Goal: Information Seeking & Learning: Learn about a topic

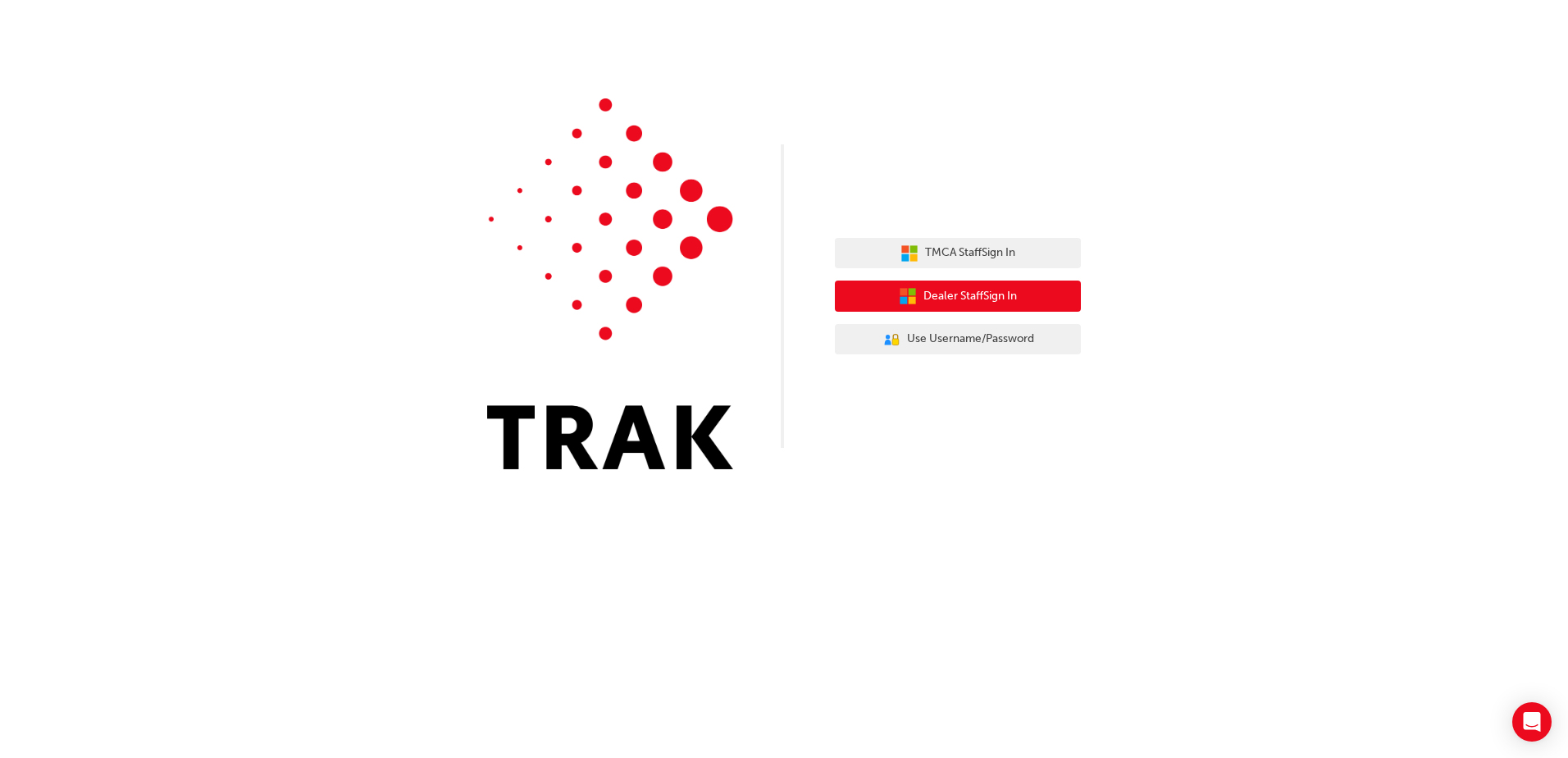
click at [995, 305] on span "Dealer Staff Sign In" at bounding box center [970, 297] width 93 height 19
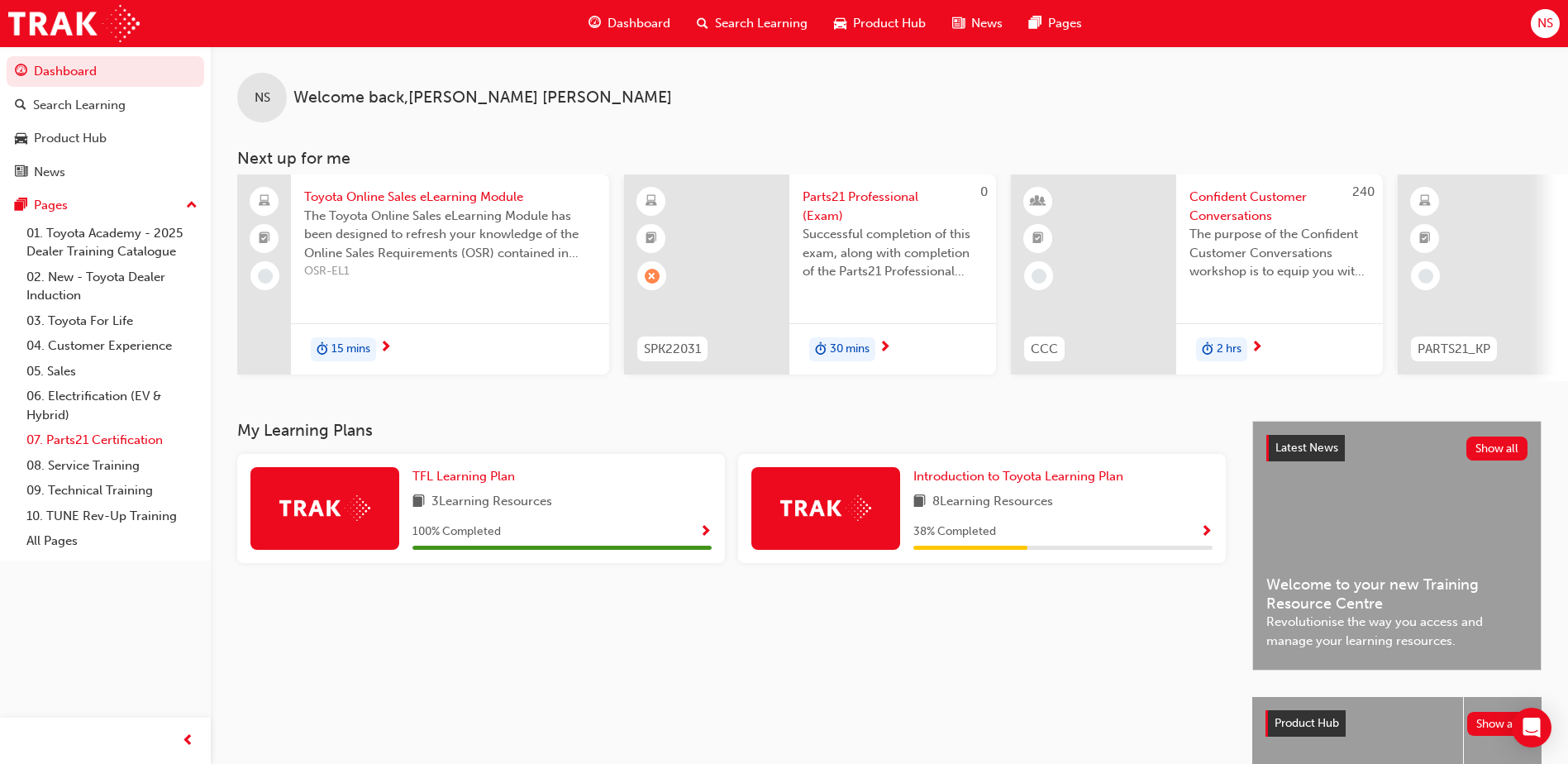
click at [108, 439] on link "07. Parts21 Certification" at bounding box center [112, 440] width 184 height 26
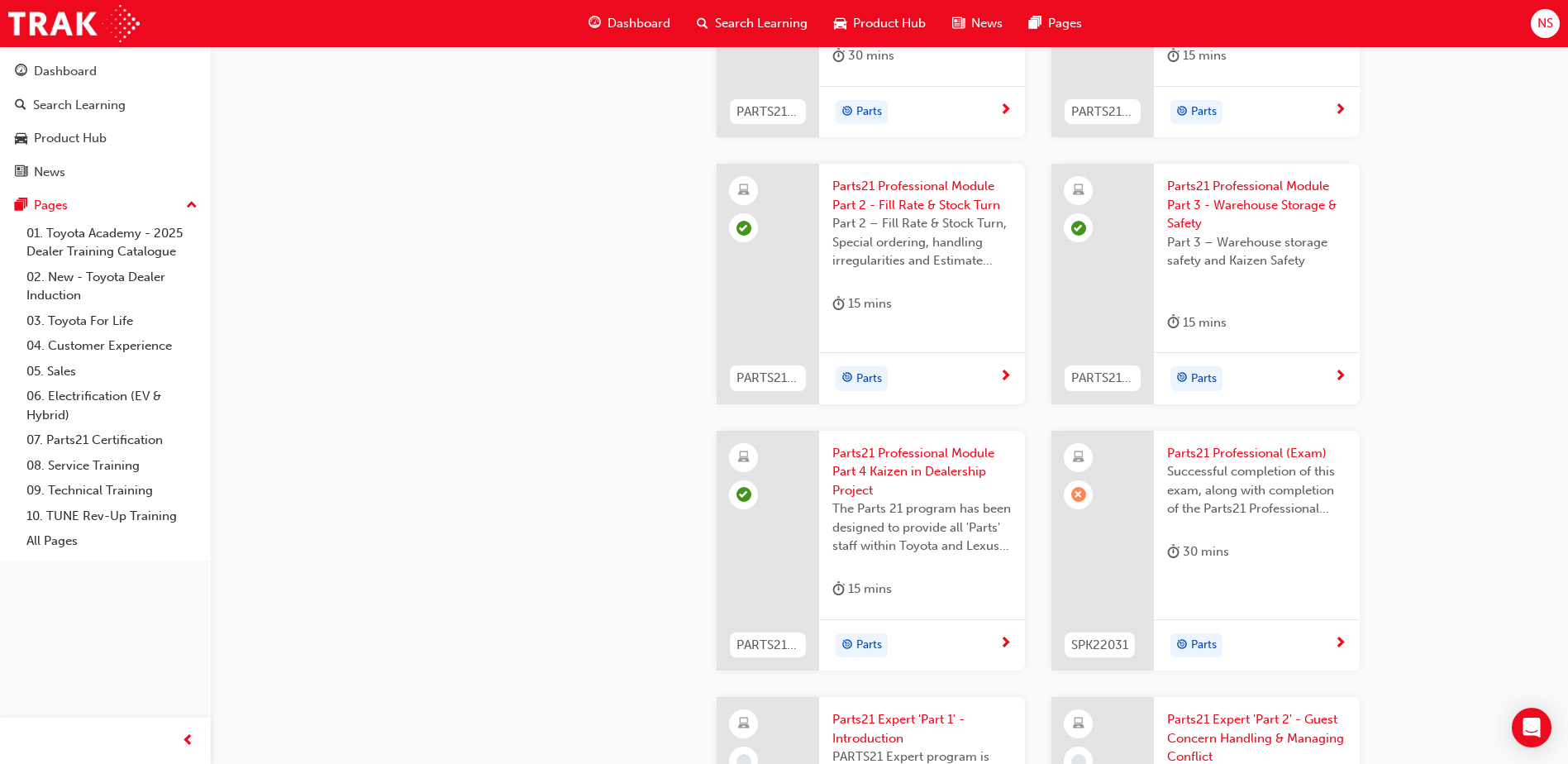
scroll to position [2729, 0]
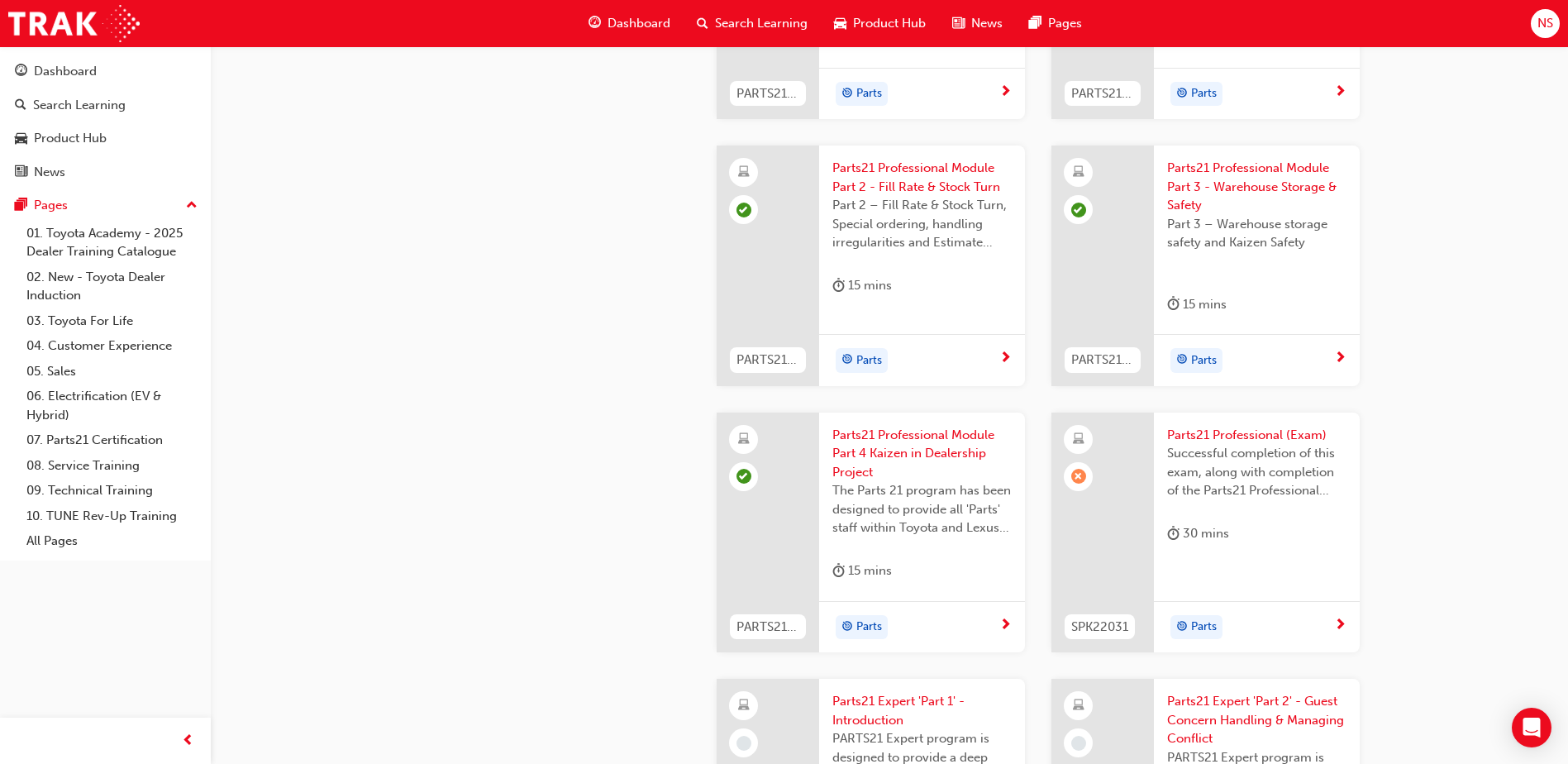
click at [1184, 436] on span "Parts21 Professional (Exam)" at bounding box center [1257, 436] width 179 height 19
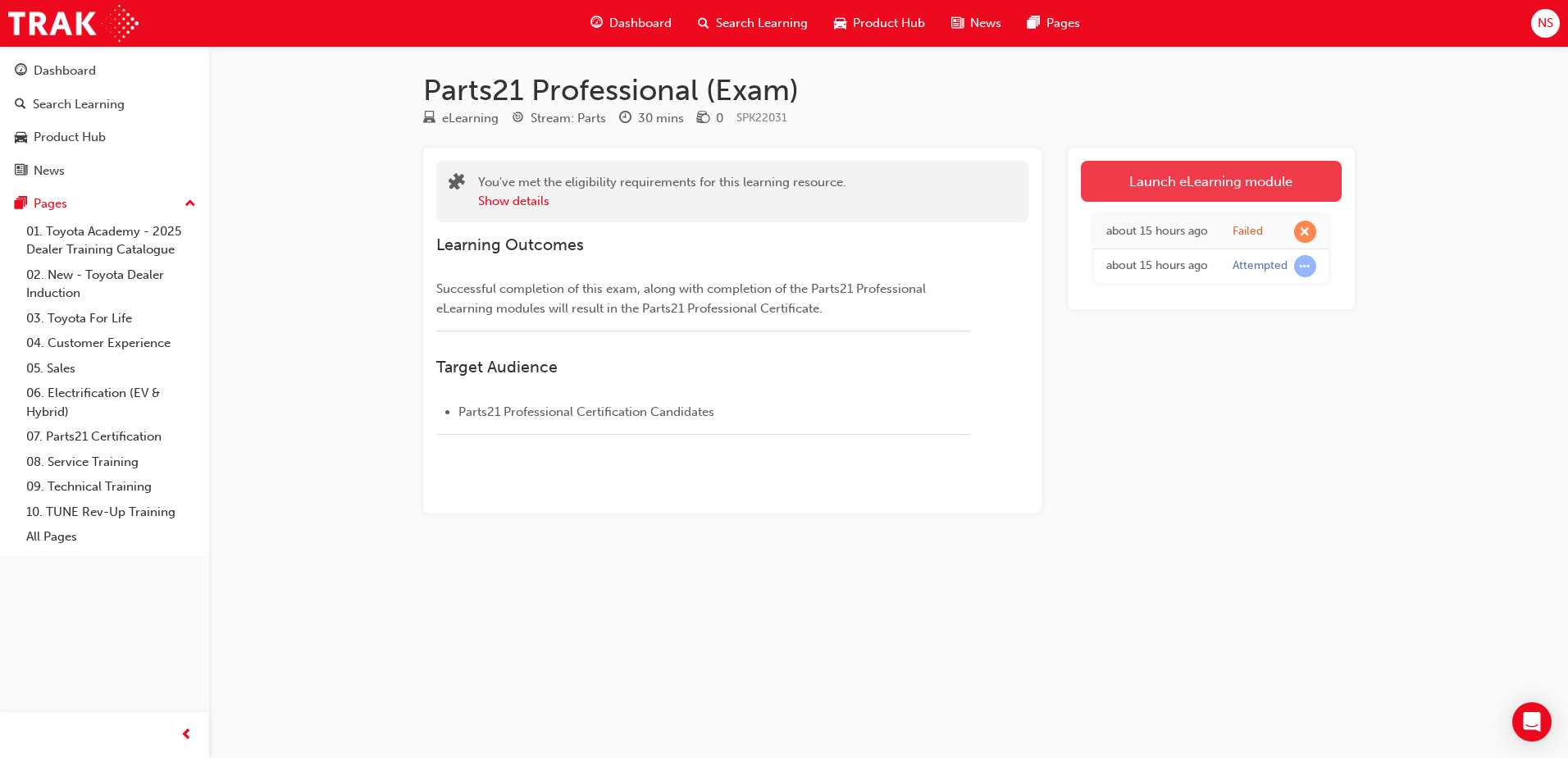
click at [1209, 179] on link "Launch eLearning module" at bounding box center [1212, 181] width 261 height 41
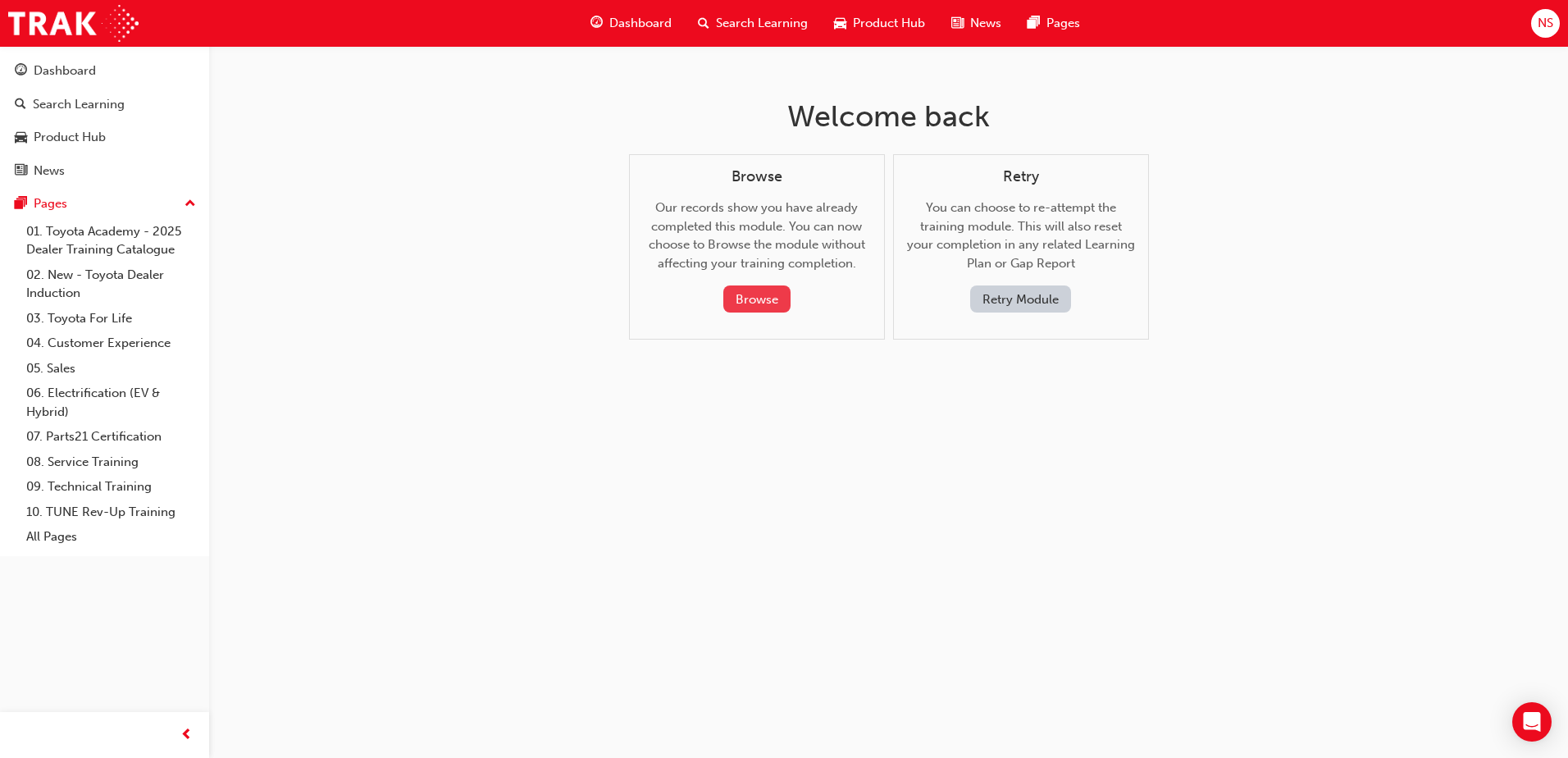
click at [724, 301] on button "Browse" at bounding box center [757, 299] width 68 height 27
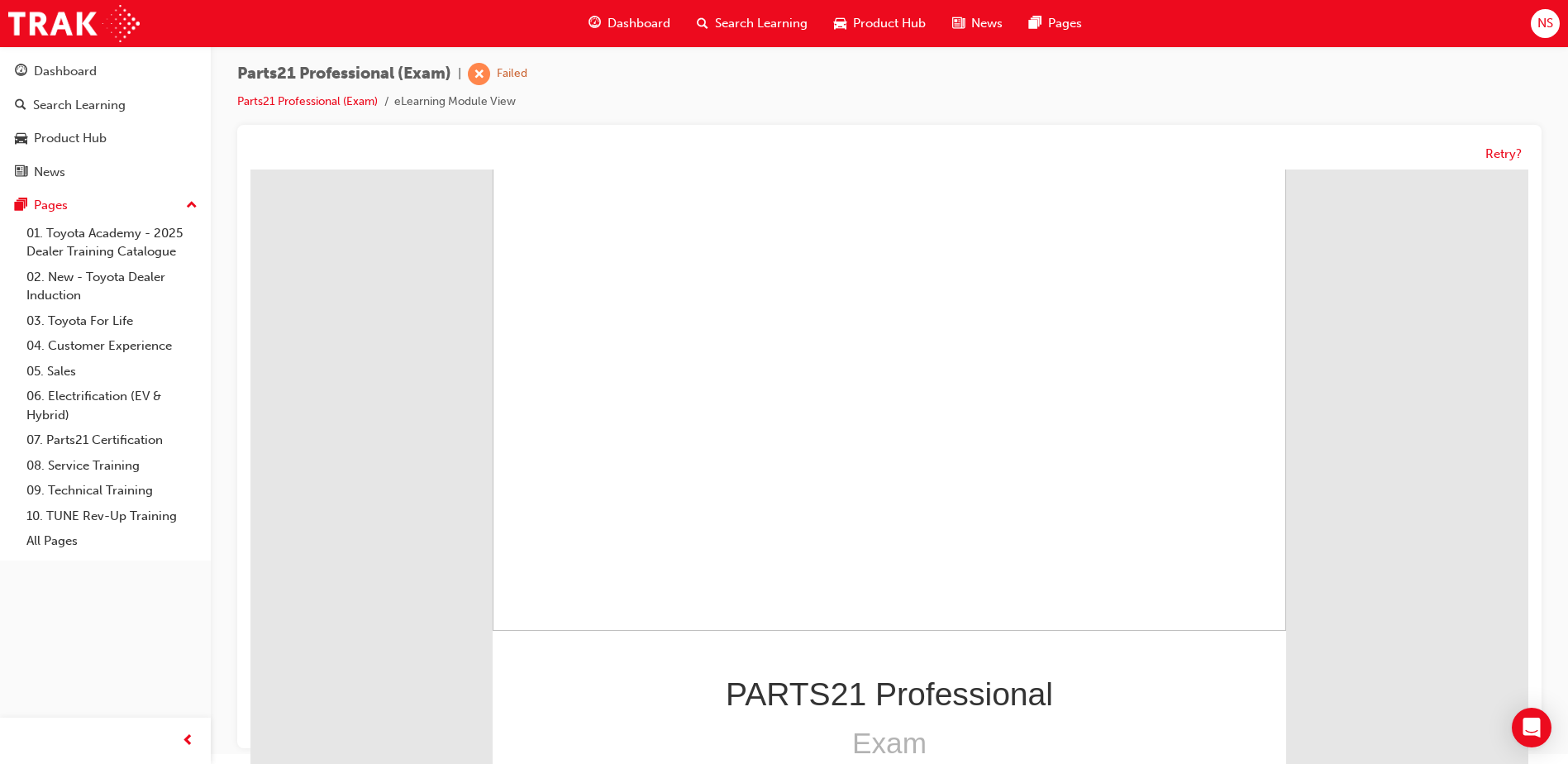
scroll to position [12, 0]
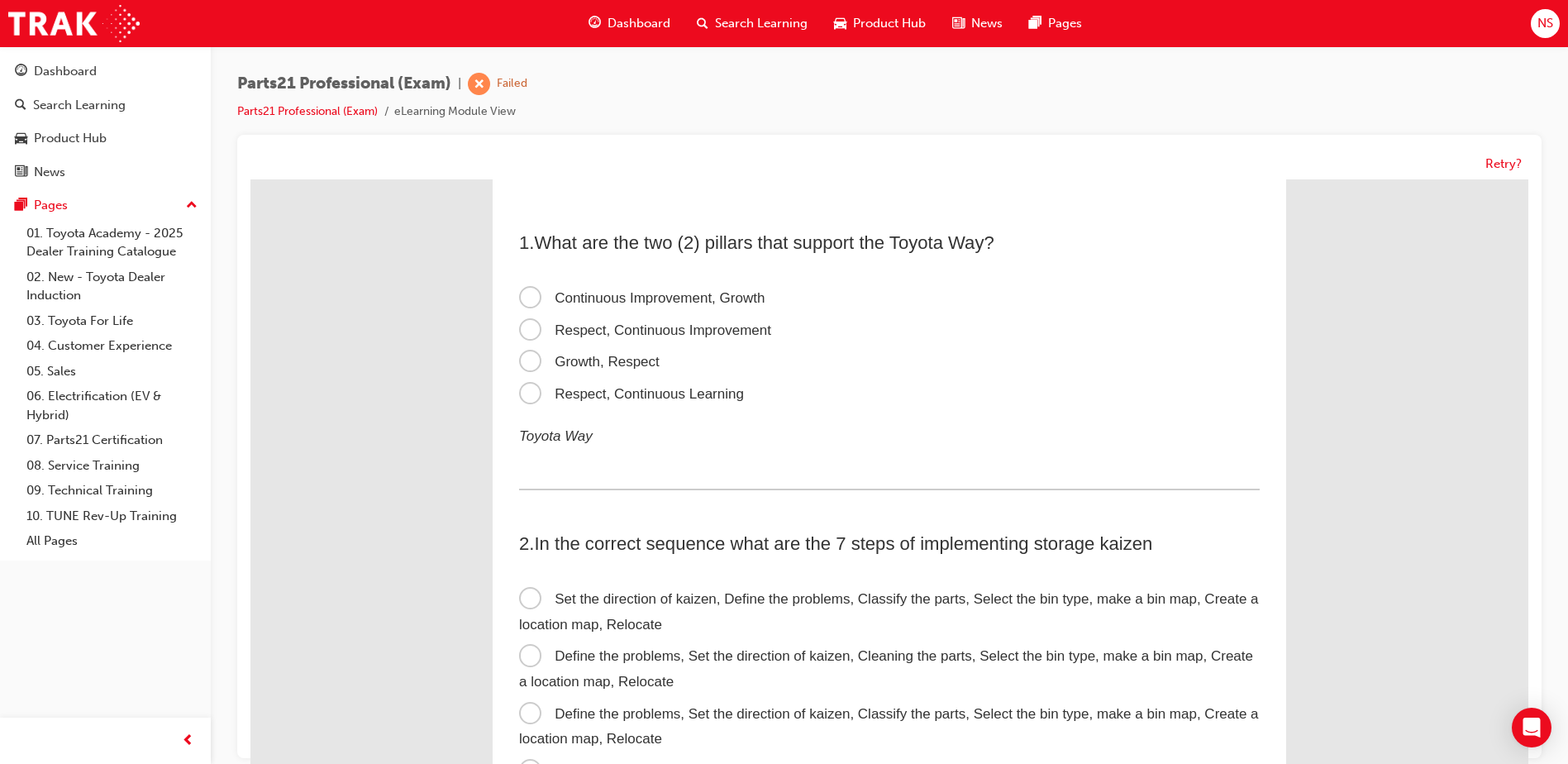
scroll to position [0, 0]
click at [528, 298] on span "Continuous Improvement, Growth" at bounding box center [642, 301] width 246 height 15
click at [250, 179] on input "Continuous Improvement, Growth" at bounding box center [250, 179] width 0 height 0
click at [528, 298] on span "Continuous Improvement, Growth" at bounding box center [642, 301] width 246 height 15
click at [250, 179] on input "Continuous Improvement, Growth" at bounding box center [250, 179] width 0 height 0
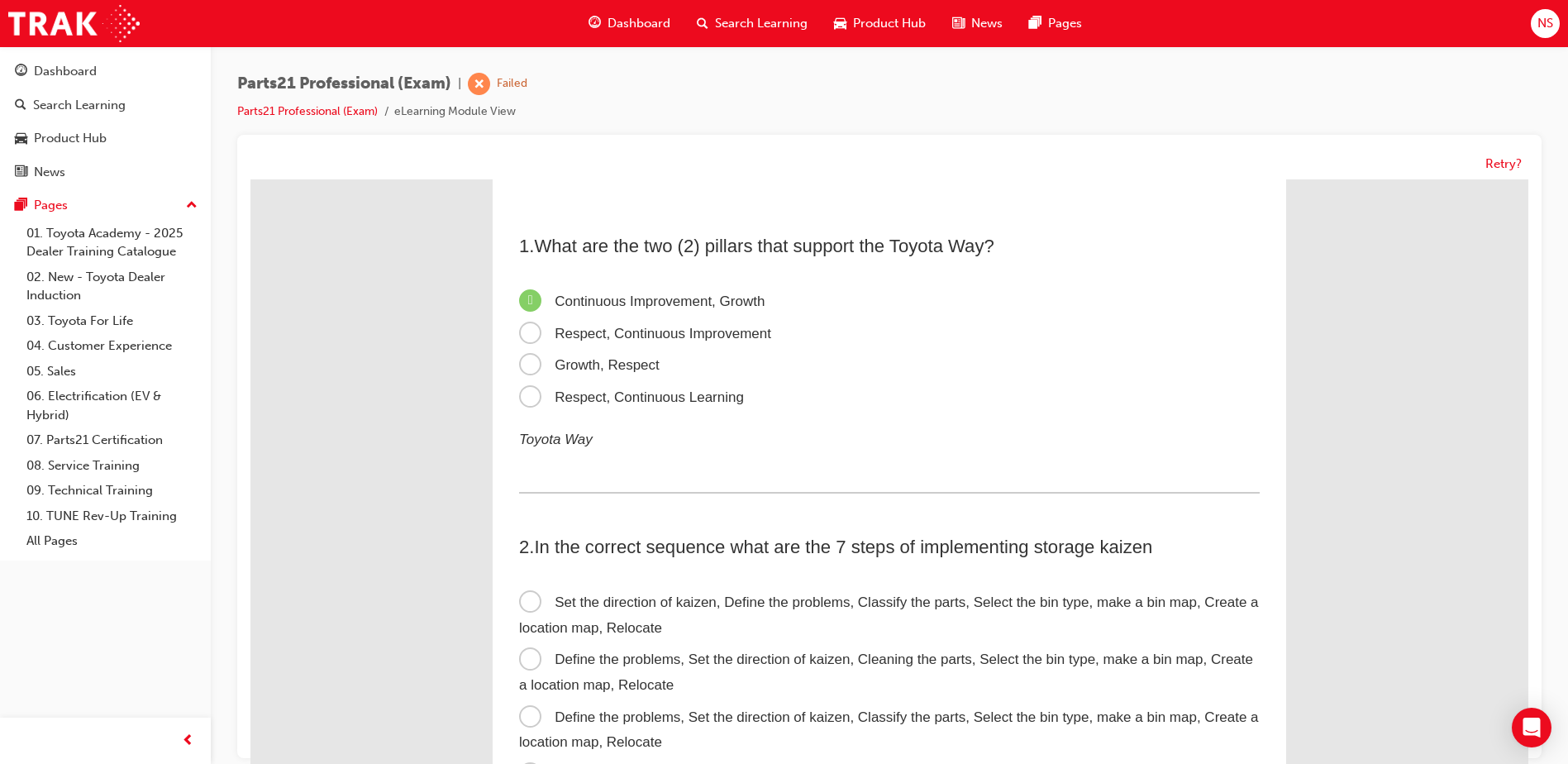
click at [705, 142] on div "Retry?" at bounding box center [890, 446] width 1305 height 624
click at [525, 339] on span "Respect, Continuous Improvement" at bounding box center [645, 333] width 252 height 15
click at [250, 179] on input "Respect, Continuous Improvement" at bounding box center [250, 179] width 0 height 0
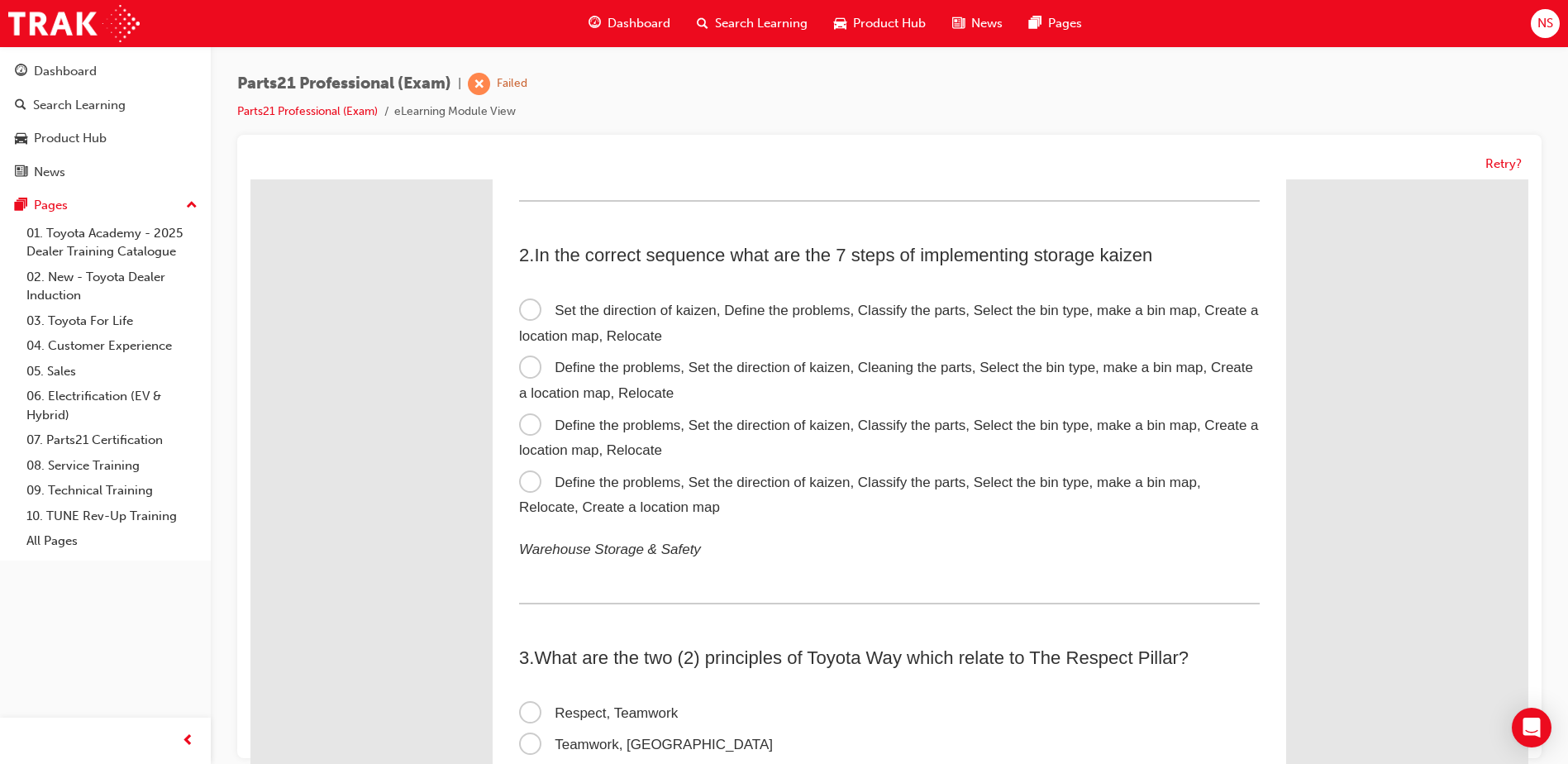
scroll to position [331, 0]
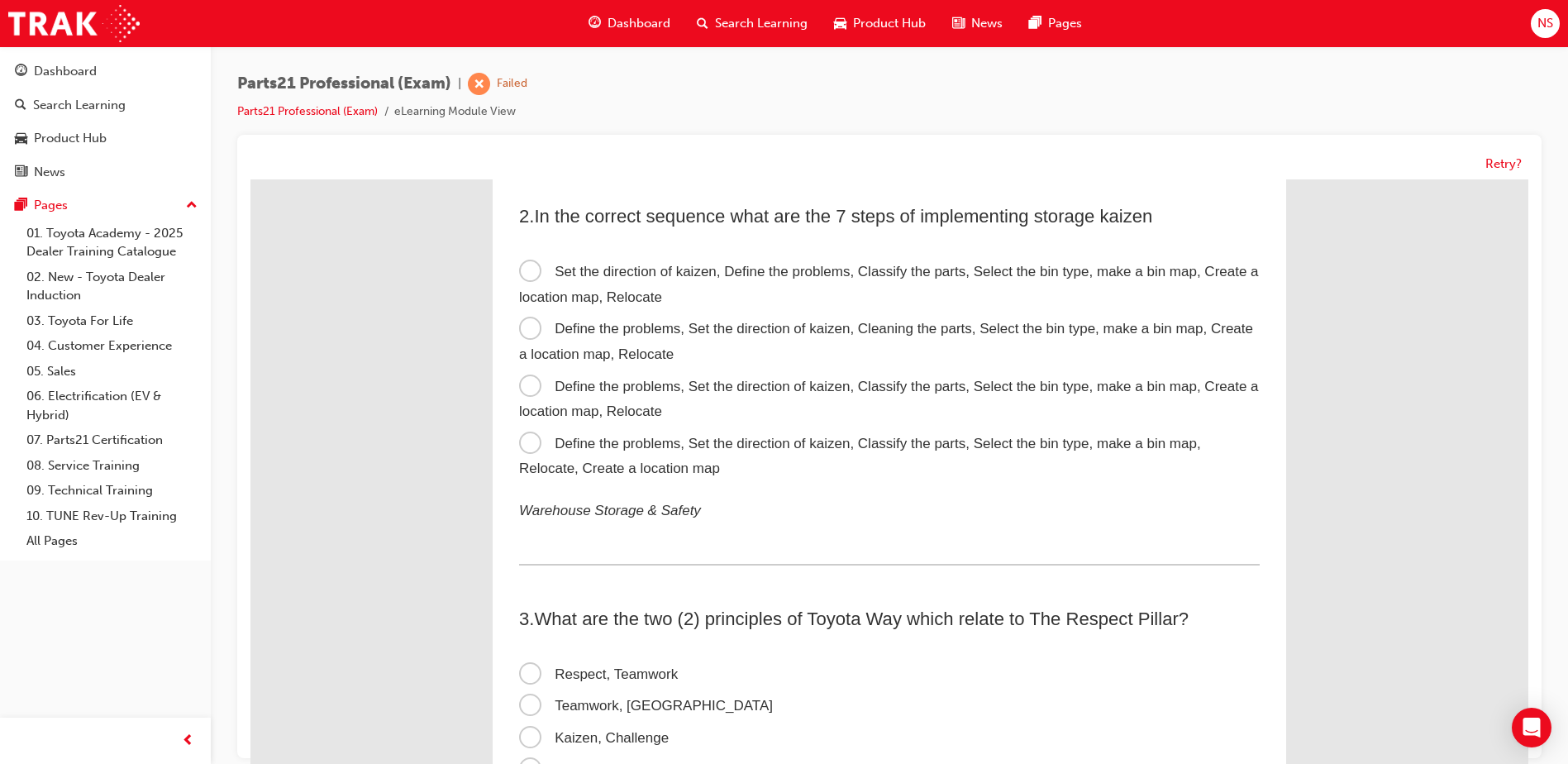
click at [528, 270] on span "Set the direction of kaizen, Define the problems, Classify the parts, Select th…" at bounding box center [889, 284] width 740 height 41
click at [250, 179] on input "Set the direction of kaizen, Define the problems, Classify the parts, Select th…" at bounding box center [250, 179] width 0 height 0
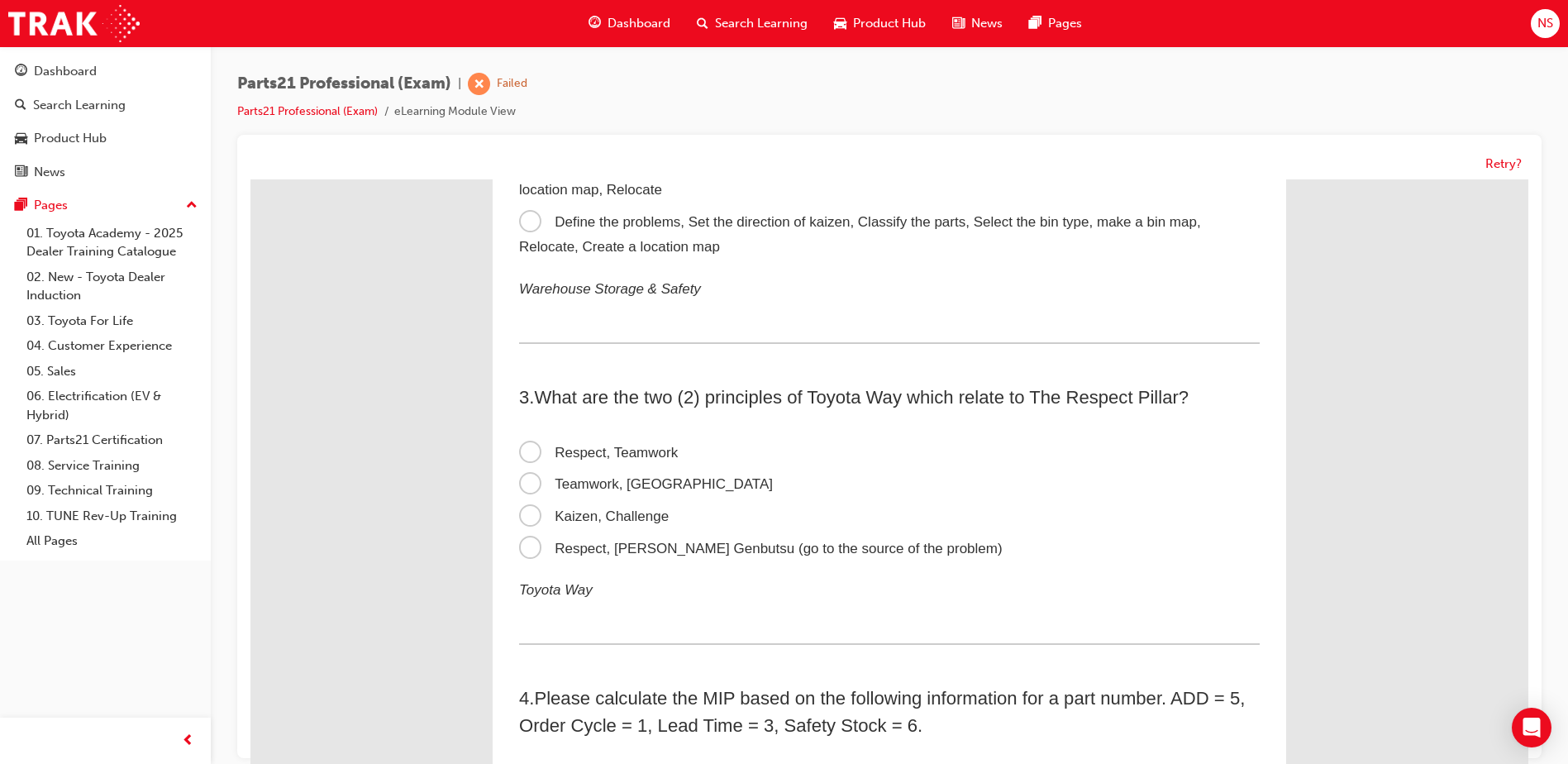
scroll to position [661, 0]
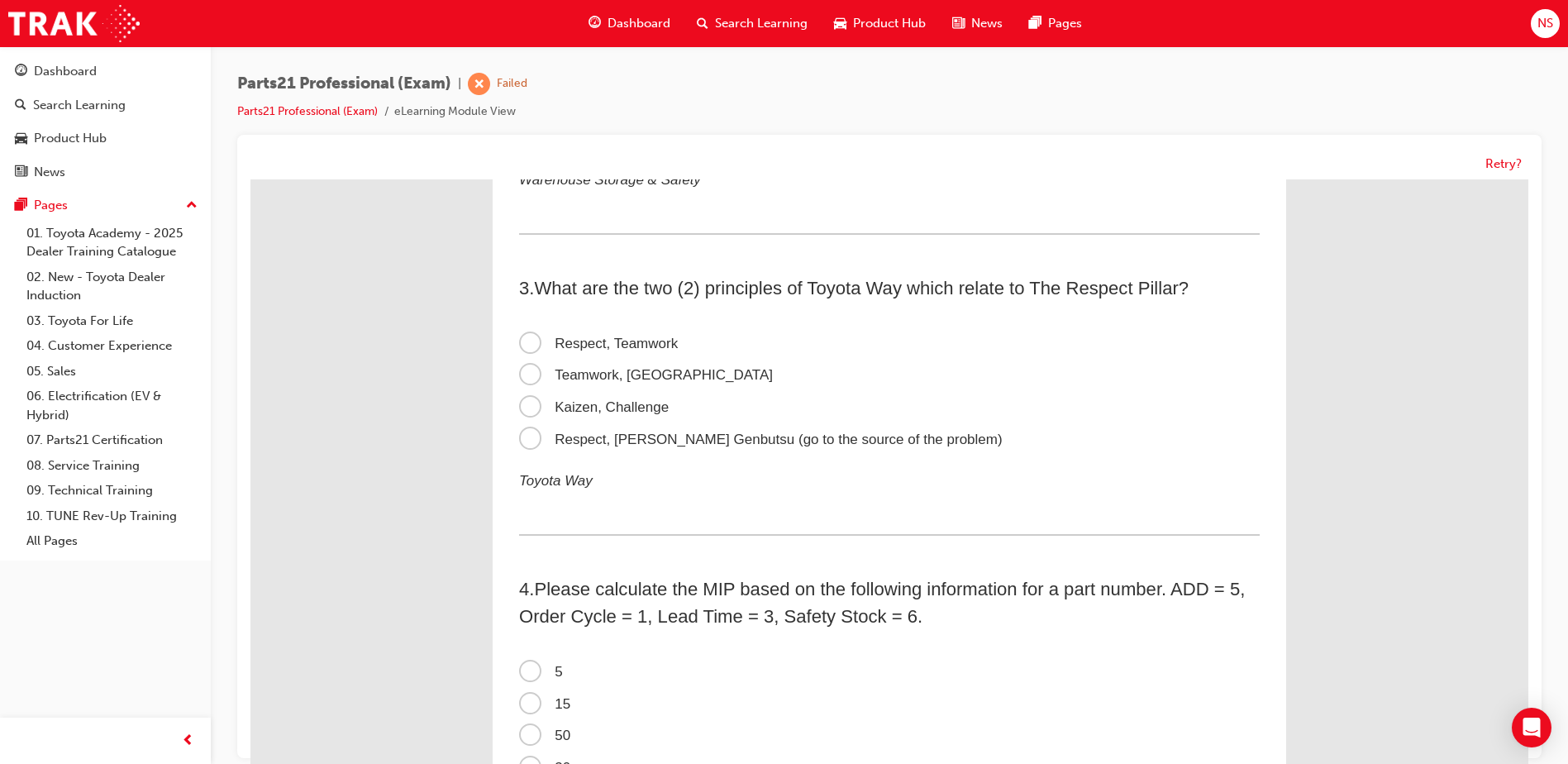
click at [523, 447] on span "Respect, Genchi Genbutsu (go to the source of the problem)" at bounding box center [761, 440] width 484 height 15
click at [250, 179] on input "Respect, Genchi Genbutsu (go to the source of the problem)" at bounding box center [250, 179] width 0 height 0
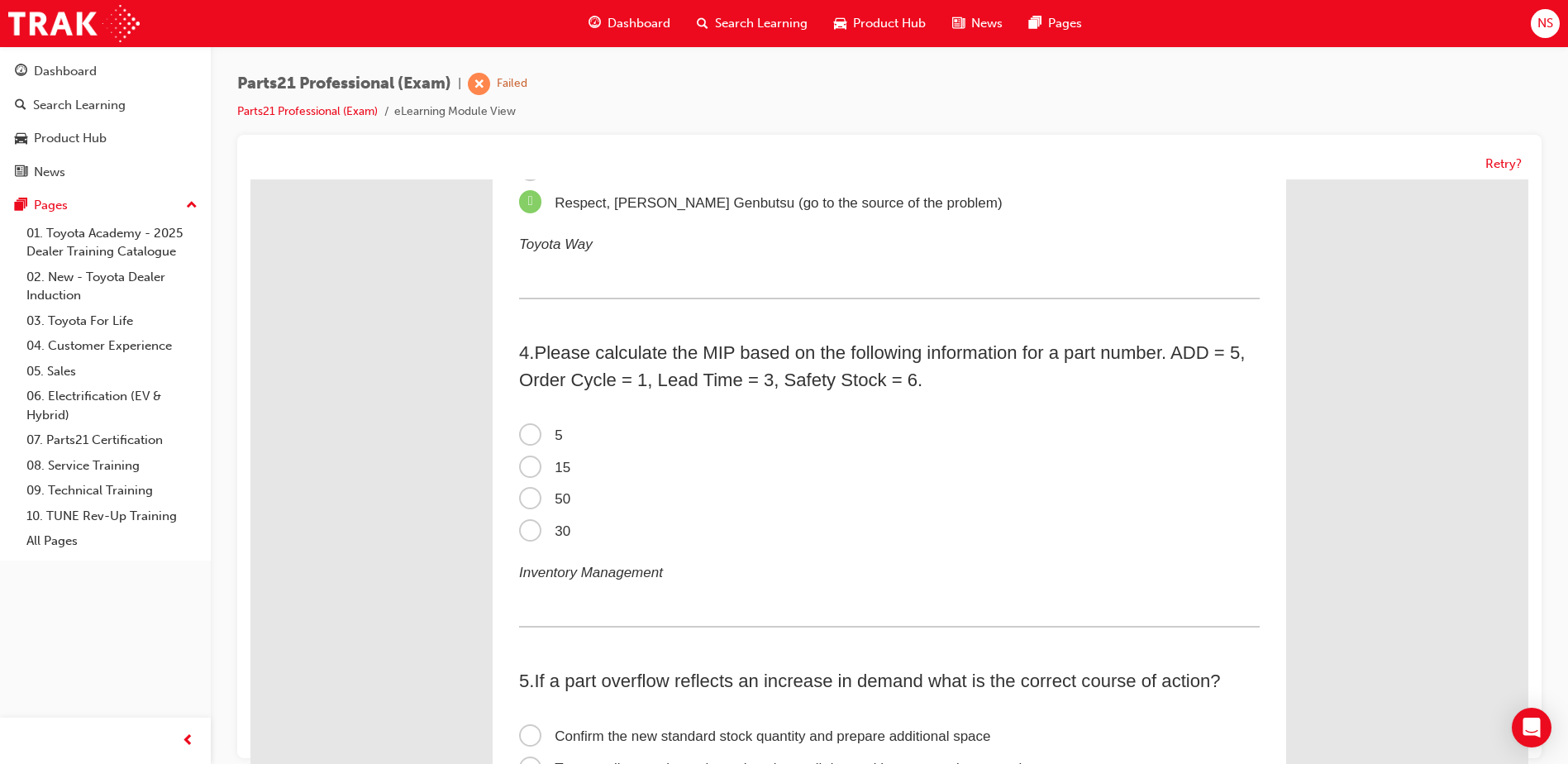
scroll to position [935, 0]
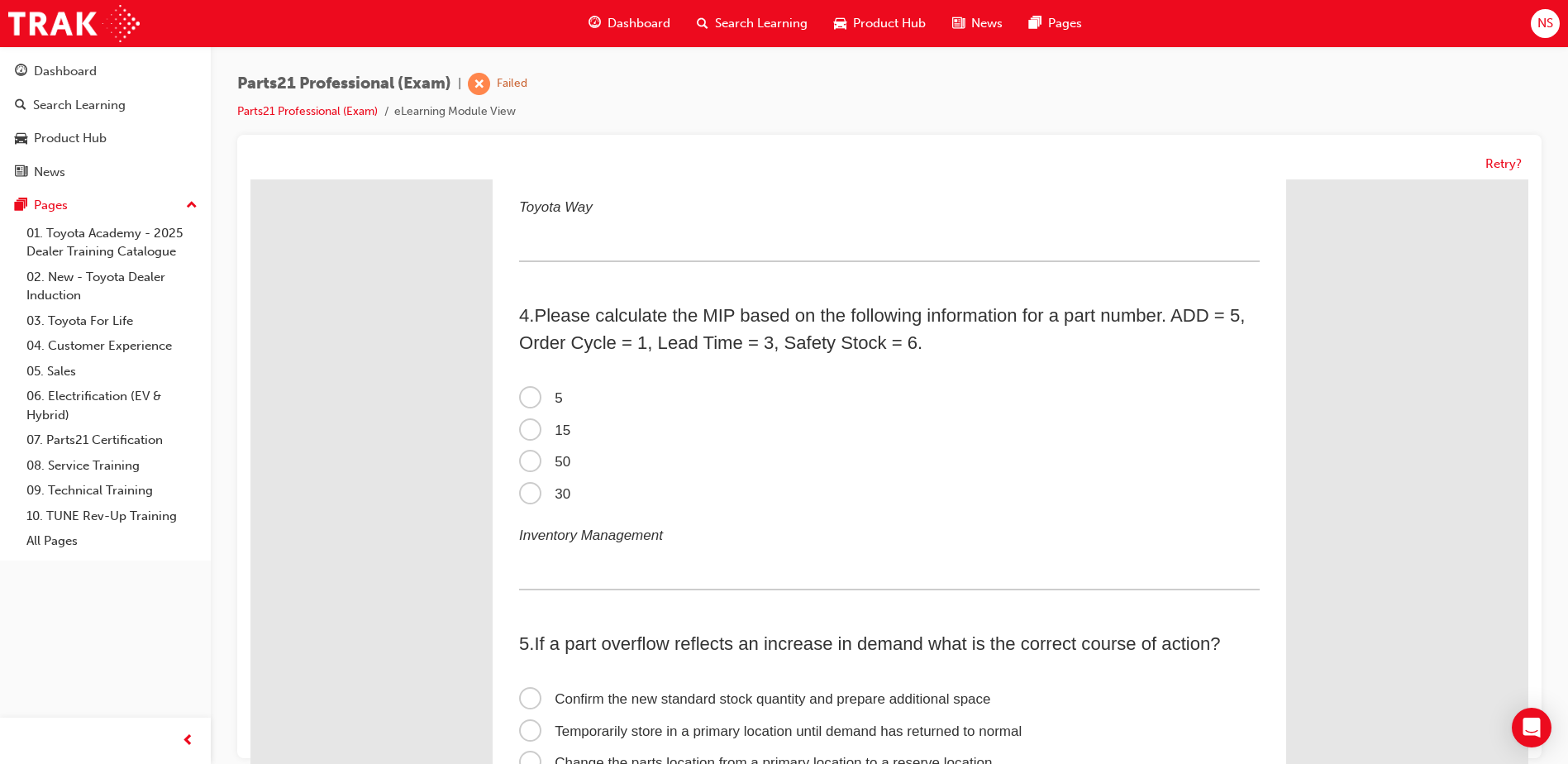
click at [527, 464] on span "50" at bounding box center [544, 462] width 51 height 15
click at [250, 179] on input "50" at bounding box center [250, 179] width 0 height 0
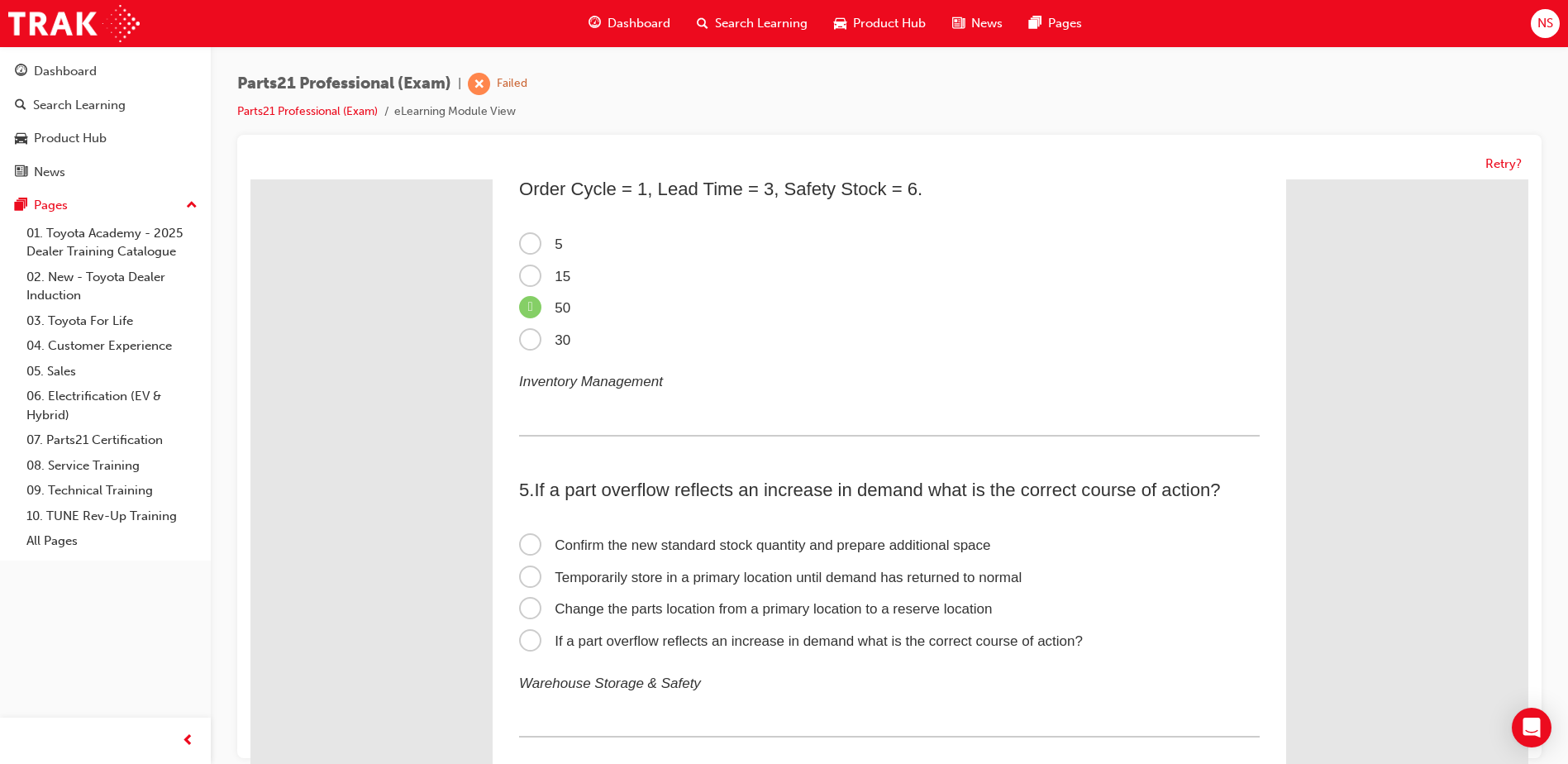
scroll to position [1126, 0]
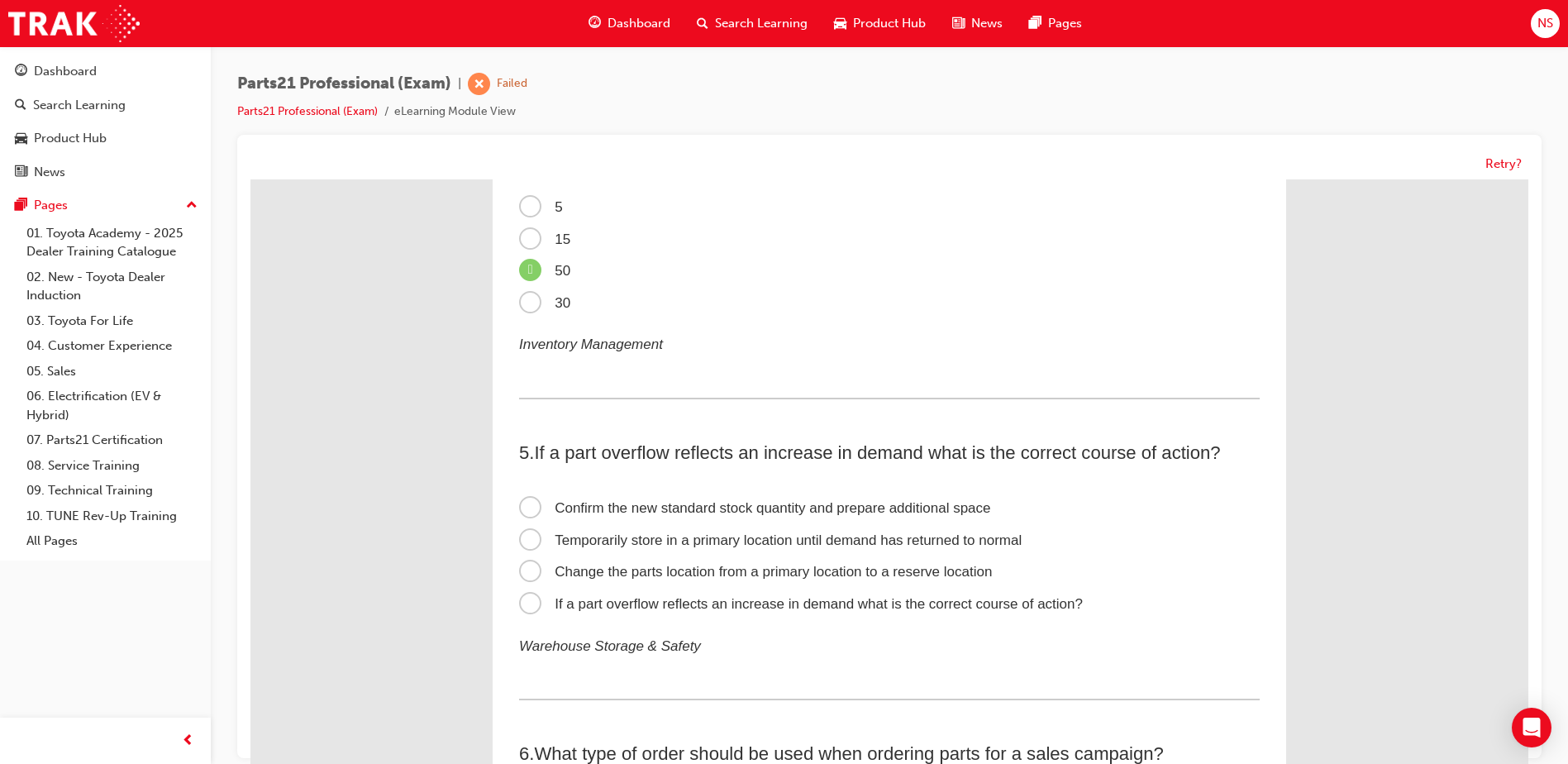
click at [530, 513] on span "Confirm the new standard stock quantity and prepare additional space" at bounding box center [755, 508] width 472 height 15
click at [250, 179] on input "Confirm the new standard stock quantity and prepare additional space" at bounding box center [250, 179] width 0 height 0
click at [528, 511] on span "Confirm the new standard stock quantity and prepare additional space" at bounding box center [755, 508] width 472 height 15
click at [250, 179] on input "Confirm the new standard stock quantity and prepare additional space" at bounding box center [250, 179] width 0 height 0
click at [521, 602] on span "If a part overflow reflects an increase in demand what is the correct course of…" at bounding box center [801, 604] width 564 height 15
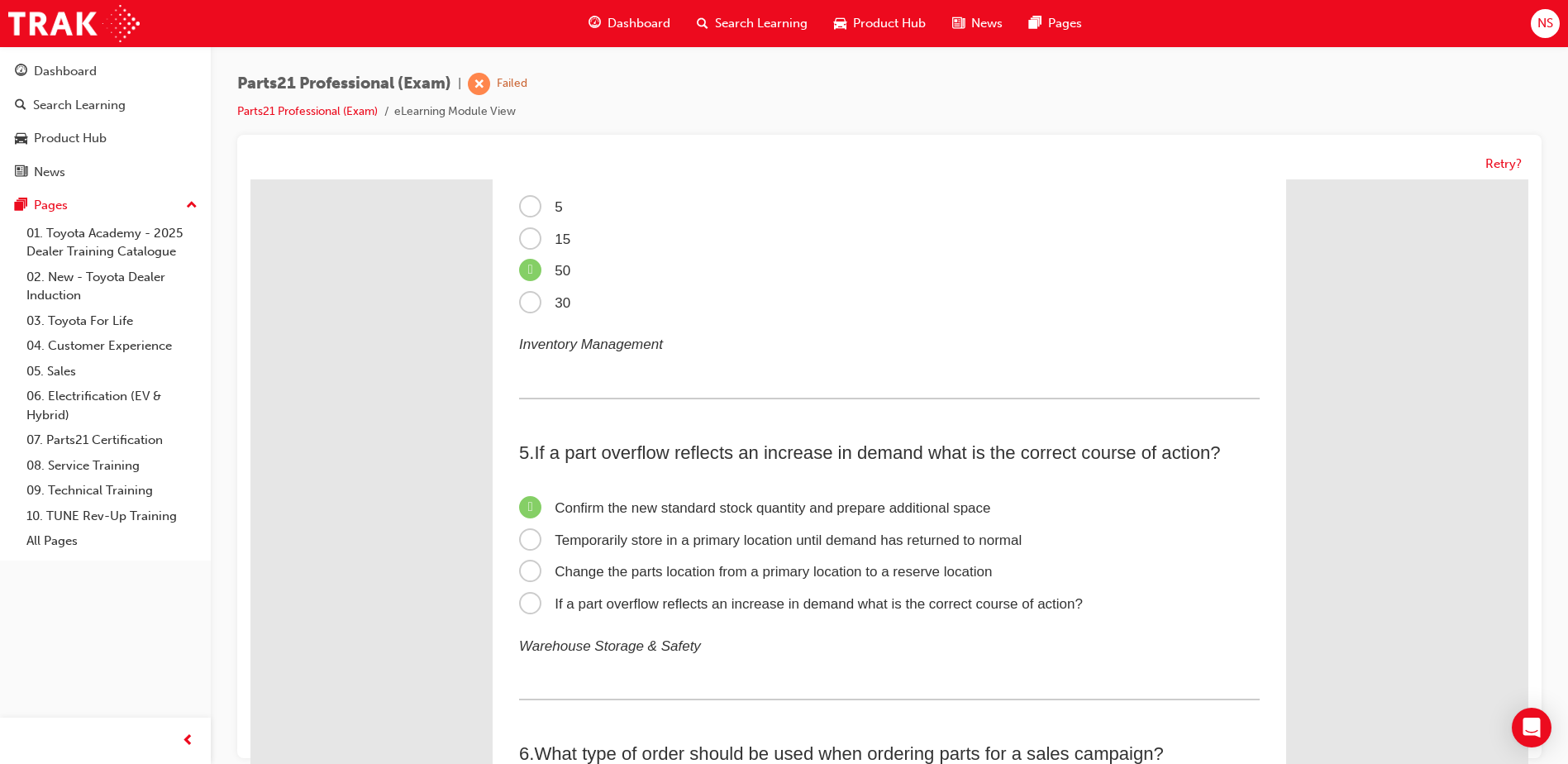
click at [250, 179] on input "If a part overflow reflects an increase in demand what is the correct course of…" at bounding box center [250, 179] width 0 height 0
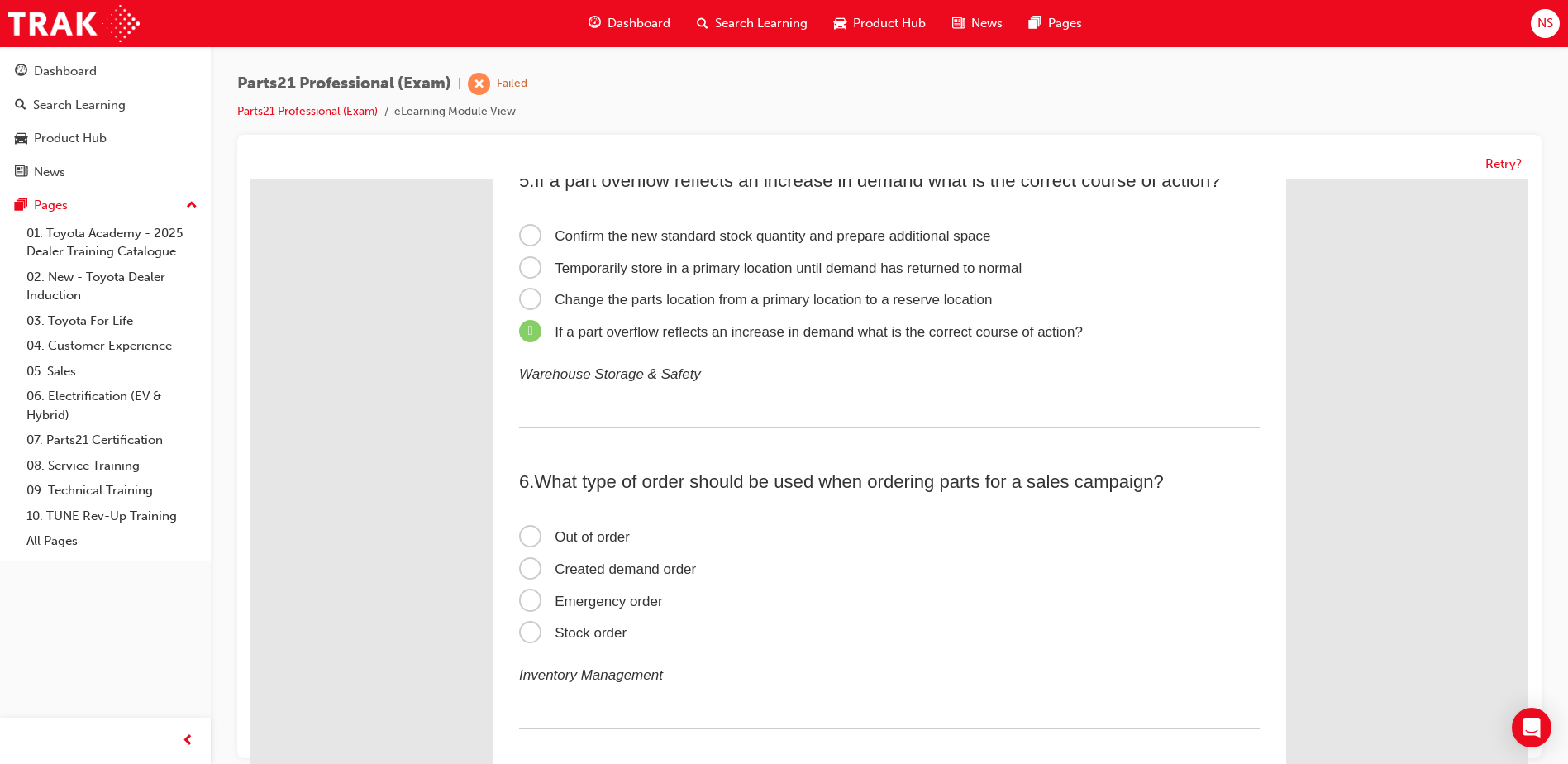
scroll to position [1400, 0]
click at [523, 567] on span "Created demand order" at bounding box center [607, 567] width 177 height 15
click at [250, 179] on input "Created demand order" at bounding box center [250, 179] width 0 height 0
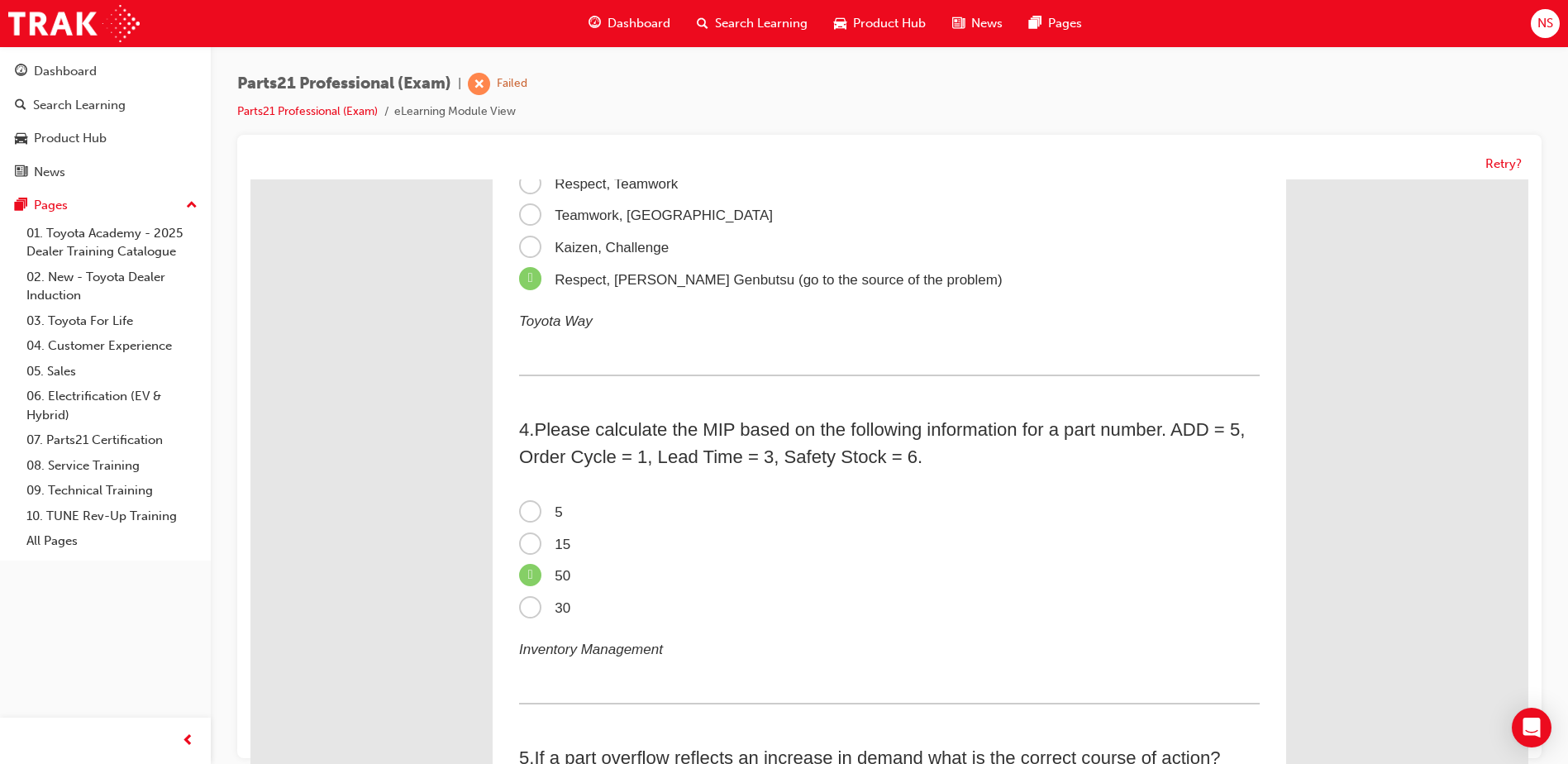
scroll to position [490, 0]
